Goal: Task Accomplishment & Management: Manage account settings

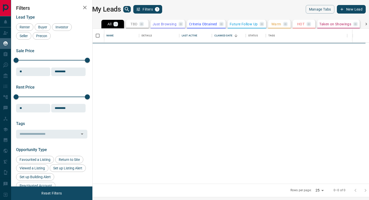
scroll to position [155, 274]
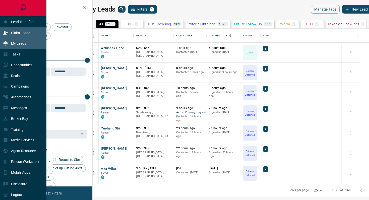
click at [22, 29] on div "Claim Leads" at bounding box center [16, 33] width 27 height 8
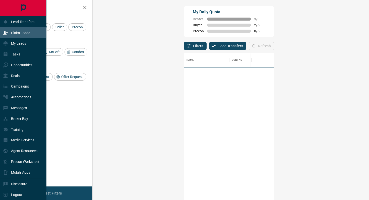
scroll to position [152, 265]
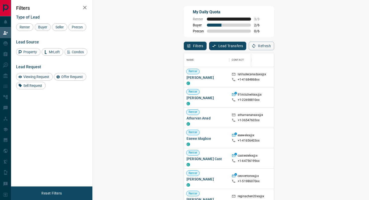
click at [42, 28] on span "Buyer" at bounding box center [42, 27] width 13 height 4
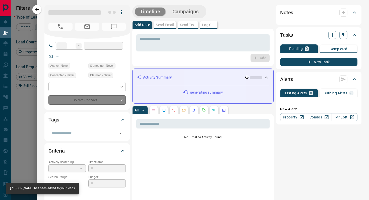
type input "**"
type input "**********"
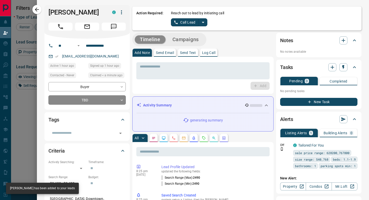
click at [90, 98] on body "Lead Transfers Claim Leads My Leads Tasks Opportunities Deals Campaigns Automat…" at bounding box center [184, 85] width 369 height 170
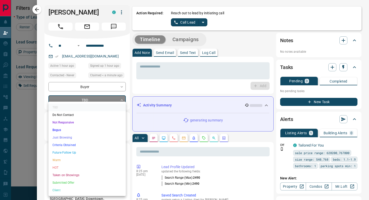
click at [70, 146] on li "Criteria Obtained" at bounding box center [86, 145] width 77 height 8
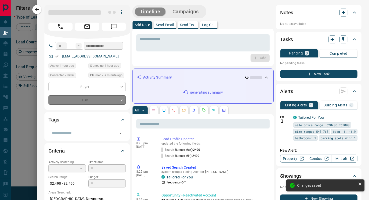
type input "*"
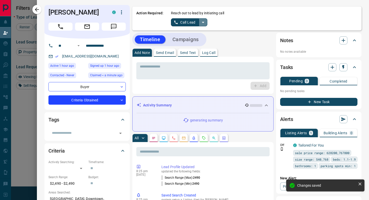
click at [203, 23] on icon "split button" at bounding box center [203, 22] width 6 height 6
click at [197, 37] on li "Log Manual Call" at bounding box center [189, 40] width 31 height 8
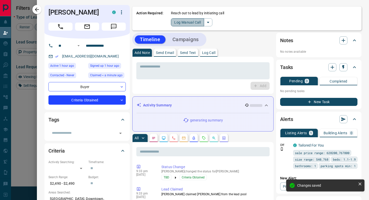
click at [174, 20] on button "Log Manual Call" at bounding box center [187, 22] width 33 height 8
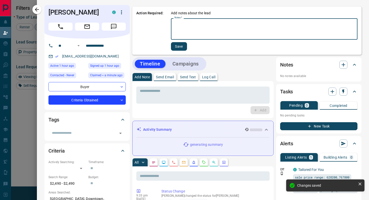
click at [198, 27] on textarea "Notes   *" at bounding box center [263, 29] width 179 height 17
type textarea "******"
click at [180, 46] on button "Save" at bounding box center [178, 46] width 16 height 9
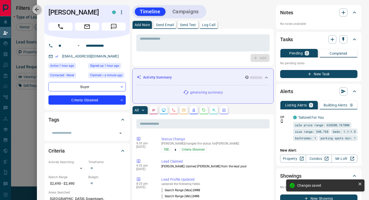
click at [37, 11] on icon "button" at bounding box center [37, 10] width 6 height 6
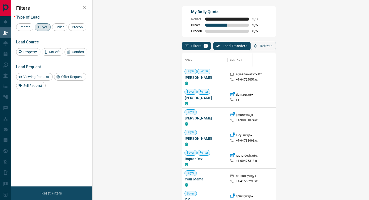
scroll to position [13, 0]
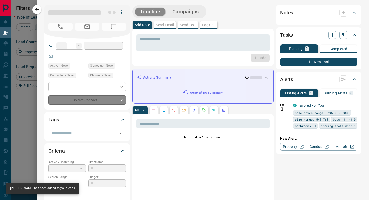
click at [103, 101] on div "Do Not Contact" at bounding box center [86, 99] width 77 height 9
type input "**"
type input "**********"
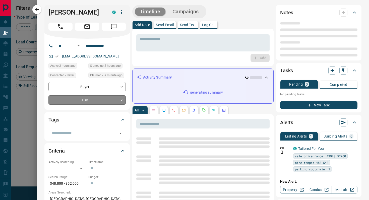
click at [103, 101] on body "Lead Transfers Claim Leads My Leads Tasks Opportunities Deals Campaigns Automat…" at bounding box center [184, 85] width 369 height 170
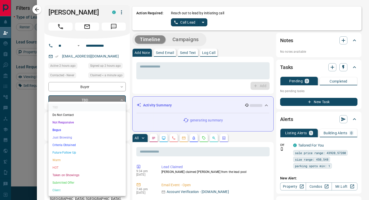
click at [72, 144] on li "Criteria Obtained" at bounding box center [86, 145] width 77 height 8
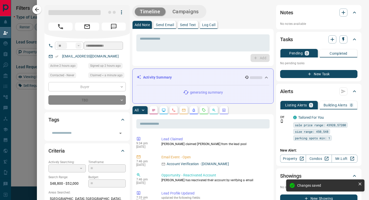
type input "*"
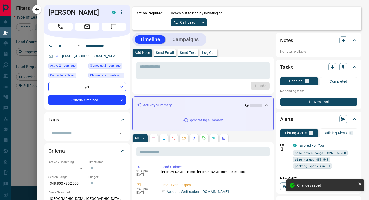
click at [205, 23] on icon "split button" at bounding box center [203, 22] width 6 height 6
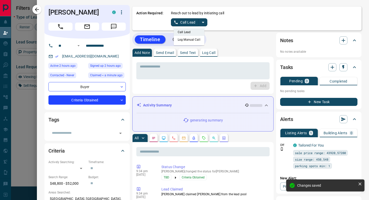
click at [195, 41] on li "Log Manual Call" at bounding box center [189, 40] width 31 height 8
click at [172, 20] on button "Log Manual Call" at bounding box center [187, 22] width 33 height 8
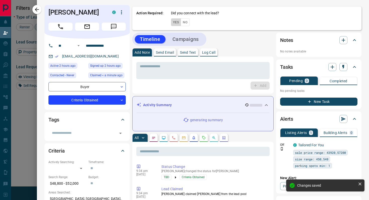
click at [172, 20] on button "Yes" at bounding box center [176, 22] width 10 height 8
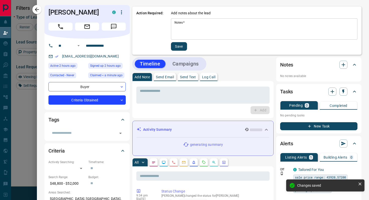
click at [196, 27] on textarea "Notes   *" at bounding box center [263, 29] width 179 height 17
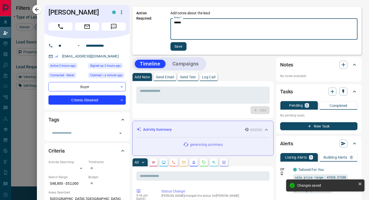
type textarea "******"
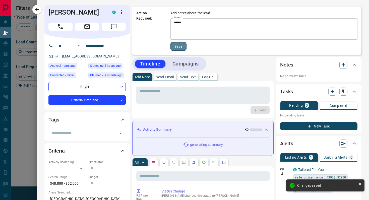
click at [180, 48] on button "Save" at bounding box center [178, 46] width 16 height 9
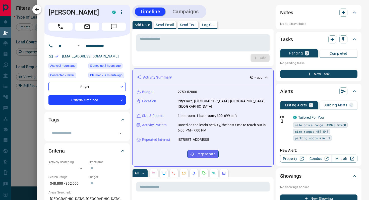
click at [38, 9] on icon "button" at bounding box center [37, 10] width 6 height 6
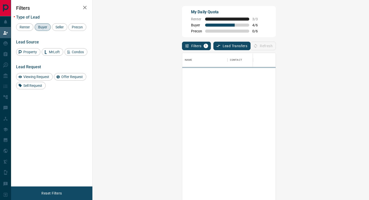
scroll to position [152, 265]
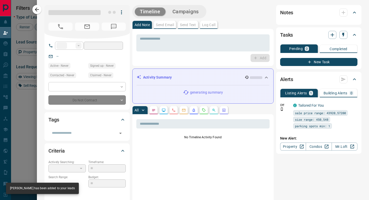
type input "**"
type input "**********"
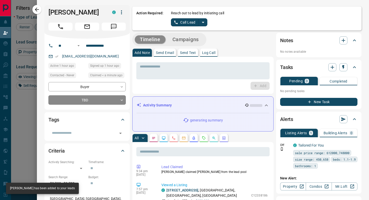
click at [102, 102] on body "Lead Transfers Claim Leads My Leads Tasks Opportunities Deals Campaigns Automat…" at bounding box center [184, 85] width 369 height 170
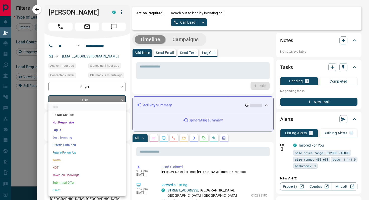
click at [65, 144] on li "Criteria Obtained" at bounding box center [86, 145] width 77 height 8
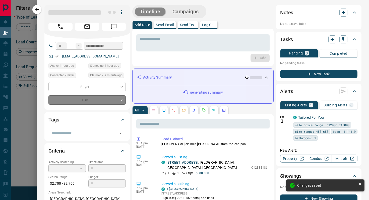
type input "*"
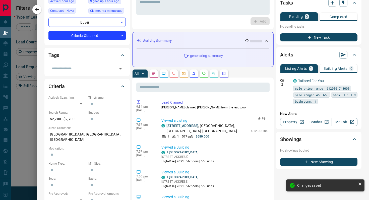
scroll to position [0, 0]
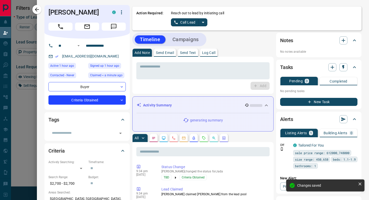
click at [203, 21] on icon "split button" at bounding box center [203, 22] width 6 height 6
click at [193, 40] on li "Log Manual Call" at bounding box center [189, 40] width 31 height 8
click at [175, 22] on button "Log Manual Call" at bounding box center [187, 22] width 33 height 8
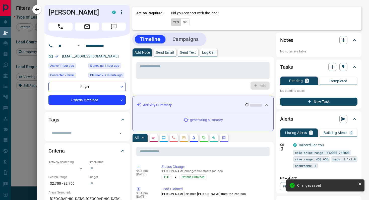
click at [175, 22] on button "Yes" at bounding box center [176, 22] width 10 height 8
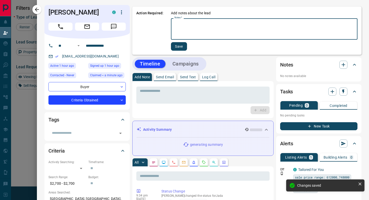
click at [196, 25] on textarea "Notes   *" at bounding box center [263, 29] width 179 height 17
type textarea "******"
click at [180, 44] on button "Save" at bounding box center [178, 46] width 16 height 9
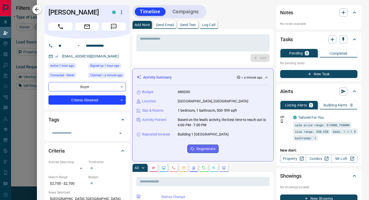
click at [36, 9] on icon "button" at bounding box center [37, 10] width 4 height 4
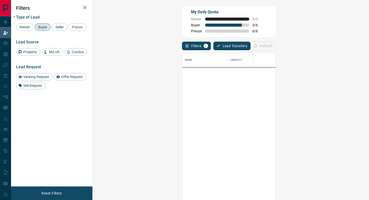
scroll to position [152, 265]
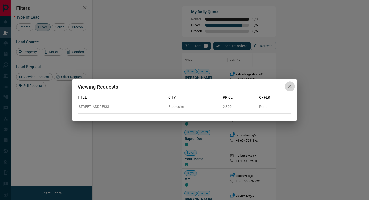
click at [288, 85] on icon "button" at bounding box center [290, 87] width 4 height 4
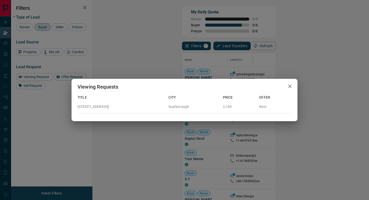
click at [290, 86] on icon "button" at bounding box center [290, 87] width 4 height 4
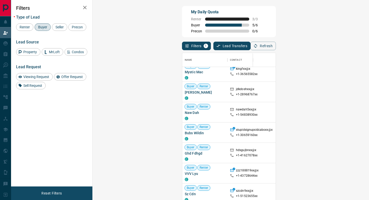
scroll to position [0, 0]
